Goal: Information Seeking & Learning: Understand process/instructions

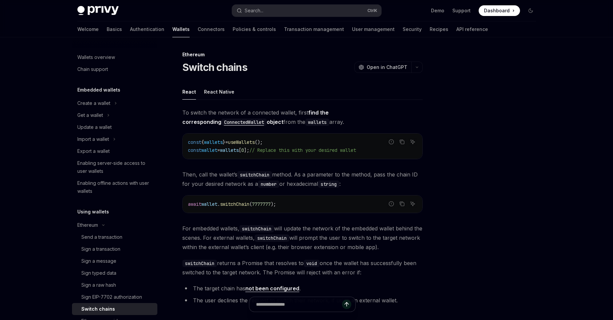
click at [331, 203] on code "await wallet . switchChain ( 7777777 );" at bounding box center [302, 204] width 229 height 8
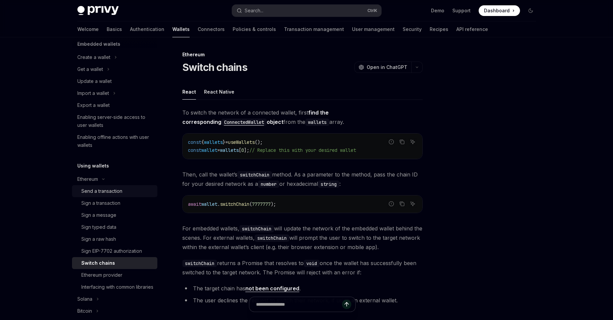
scroll to position [80, 0]
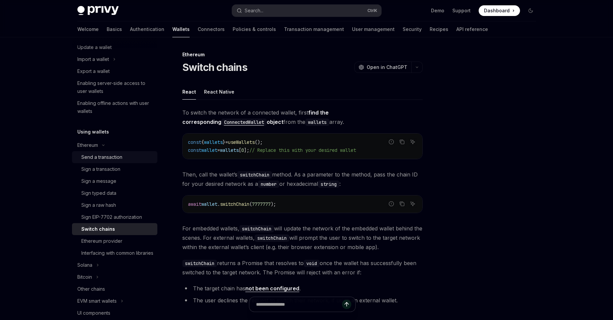
click at [127, 157] on div "Send a transaction" at bounding box center [117, 157] width 72 height 8
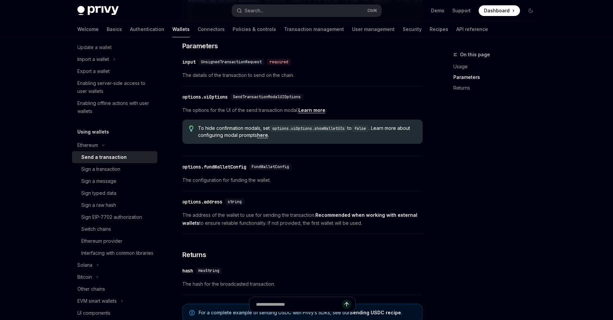
scroll to position [399, 0]
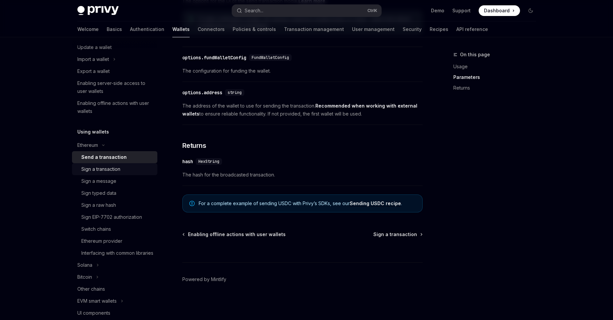
click at [109, 172] on div "Sign a transaction" at bounding box center [100, 169] width 39 height 8
type textarea "*"
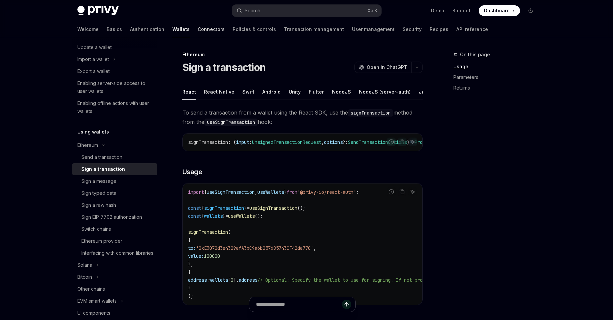
click at [198, 29] on link "Connectors" at bounding box center [211, 29] width 27 height 16
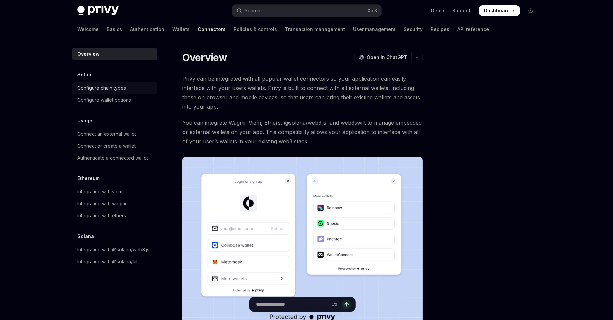
click at [116, 88] on div "Configure chain types" at bounding box center [101, 88] width 49 height 8
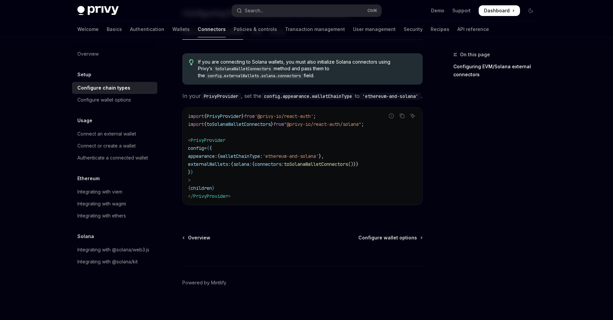
scroll to position [123, 0]
click at [129, 103] on div "Configure wallet options" at bounding box center [104, 100] width 54 height 8
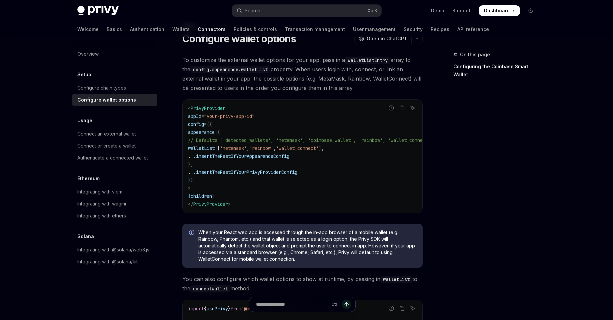
scroll to position [160, 0]
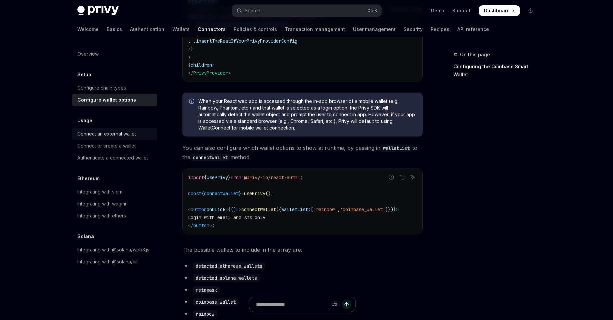
click at [91, 132] on div "Connect an external wallet" at bounding box center [106, 134] width 59 height 8
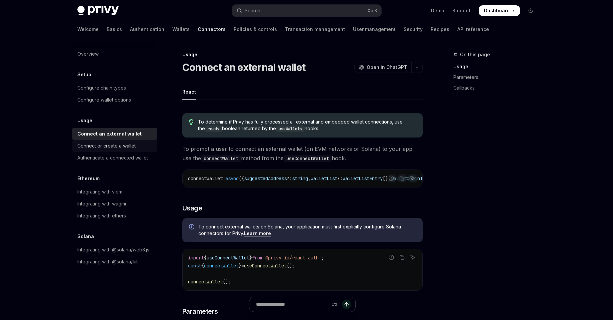
click at [99, 145] on div "Connect or create a wallet" at bounding box center [106, 146] width 58 height 8
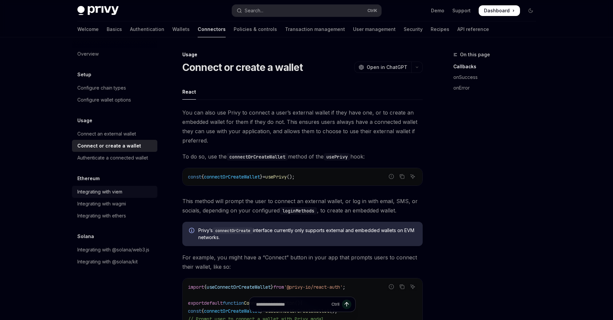
click at [106, 195] on div "Integrating with viem" at bounding box center [99, 192] width 45 height 8
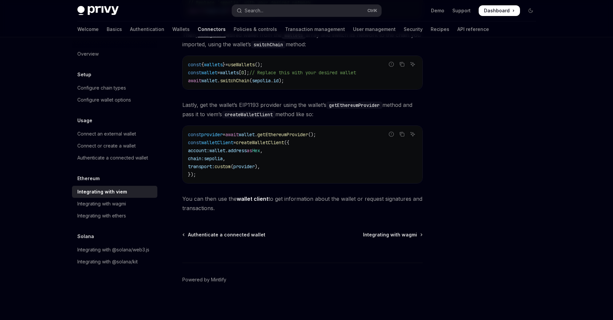
scroll to position [159, 0]
click at [129, 207] on div "Integrating with wagmi" at bounding box center [115, 204] width 76 height 8
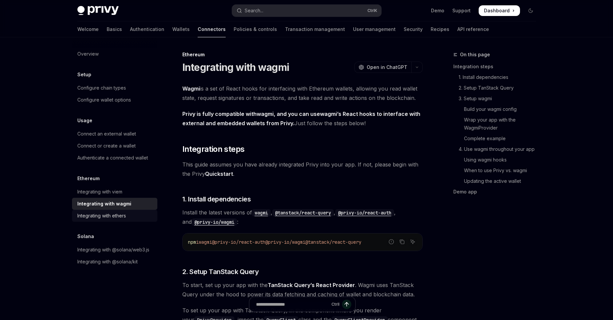
click at [124, 217] on div "Integrating with ethers" at bounding box center [101, 216] width 49 height 8
type textarea "*"
